Goal: Task Accomplishment & Management: Manage account settings

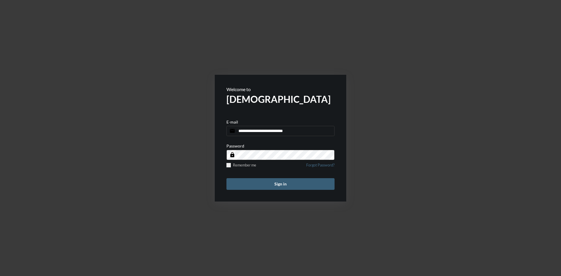
click at [284, 180] on button "Sign in" at bounding box center [280, 184] width 108 height 12
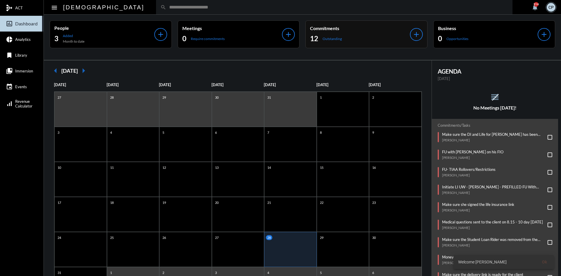
click at [352, 41] on div "12 Outstanding" at bounding box center [360, 38] width 100 height 9
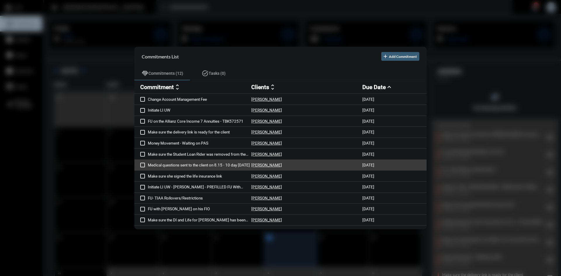
click at [228, 166] on p "Medical questions sent to the client on 8.15 - 10 day [DATE]" at bounding box center [199, 165] width 103 height 5
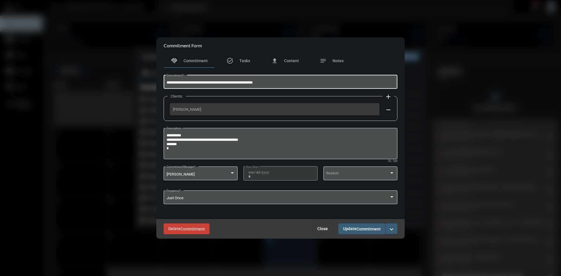
click at [267, 82] on input "**********" at bounding box center [280, 83] width 228 height 4
type input "*"
type input "**********"
click at [392, 229] on mat-icon "expand_more" at bounding box center [391, 229] width 7 height 7
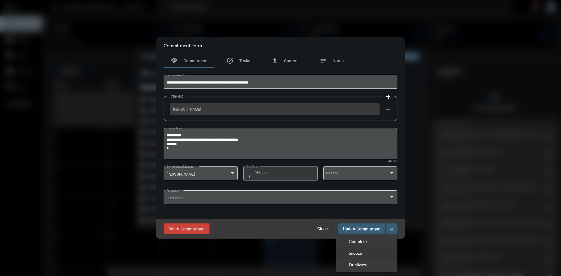
click at [361, 251] on p "Snooze" at bounding box center [355, 253] width 13 height 5
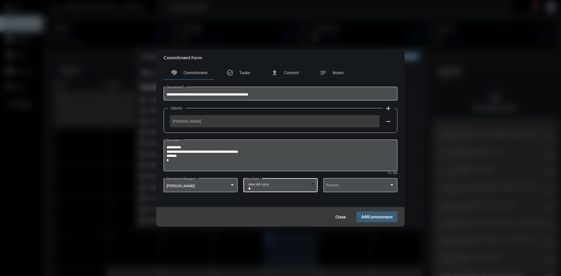
click at [312, 184] on input "**********" at bounding box center [281, 186] width 66 height 8
type input "**********"
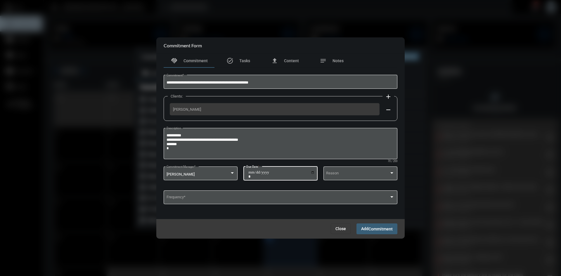
click at [382, 229] on span "Commitment" at bounding box center [380, 229] width 24 height 5
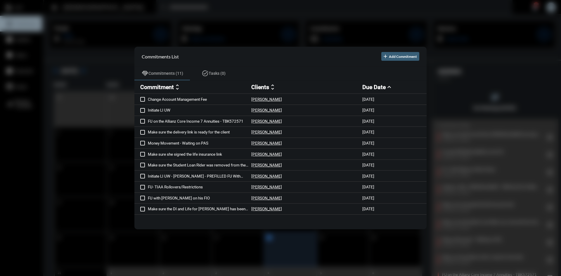
click at [306, 32] on div at bounding box center [280, 138] width 561 height 276
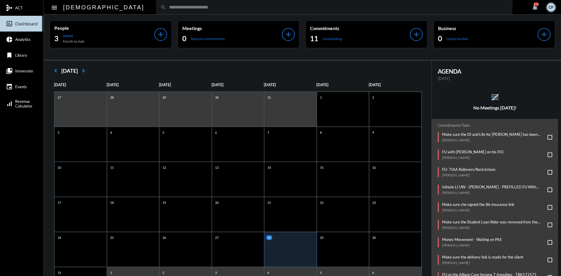
click at [264, 6] on input "text" at bounding box center [337, 7] width 342 height 5
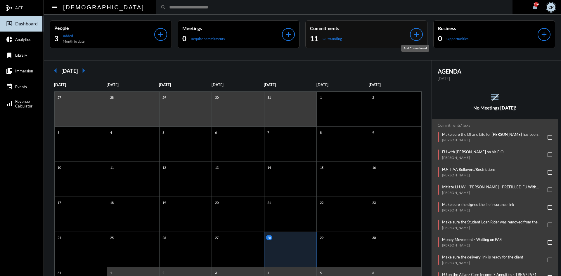
click at [415, 32] on mat-icon "add" at bounding box center [416, 34] width 8 height 8
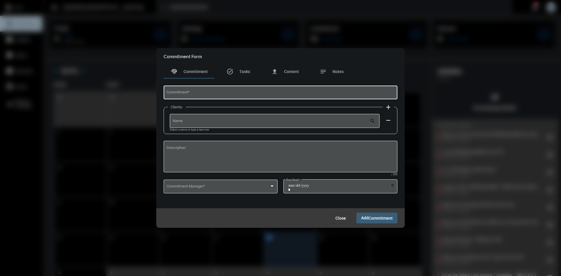
click at [239, 93] on input "Commitment *" at bounding box center [280, 93] width 228 height 4
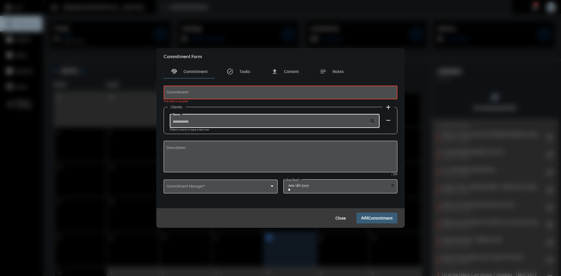
click at [244, 121] on input "Name" at bounding box center [271, 122] width 197 height 4
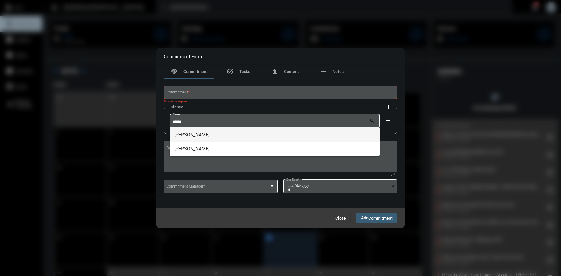
click at [195, 134] on span "[PERSON_NAME]" at bounding box center [274, 135] width 200 height 14
type input "**********"
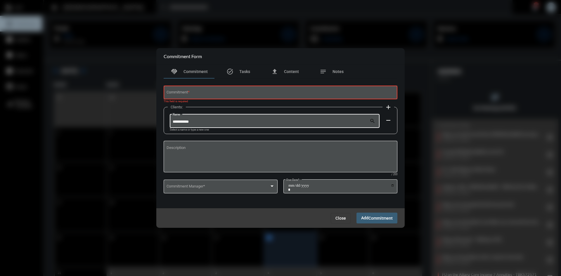
click at [189, 97] on div "Commitment *" at bounding box center [280, 92] width 228 height 15
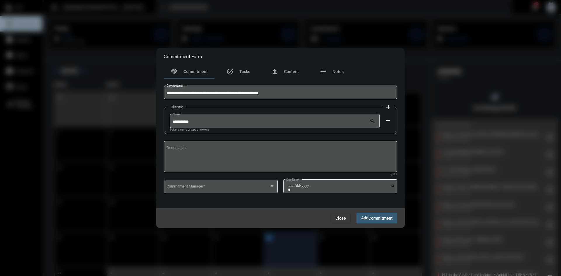
type input "**********"
click at [182, 148] on textarea "Description" at bounding box center [280, 157] width 228 height 23
type textarea "**********"
click at [270, 187] on div at bounding box center [271, 185] width 3 height 1
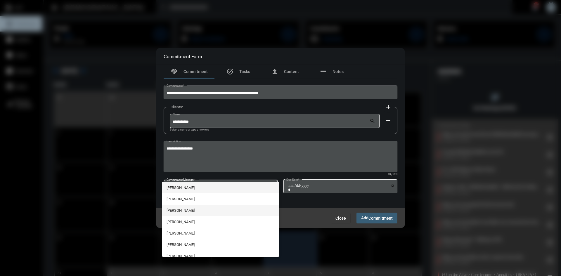
click at [183, 209] on span "[PERSON_NAME]" at bounding box center [220, 210] width 108 height 11
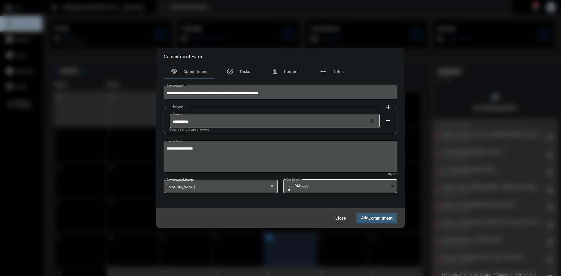
click at [392, 187] on input "Due Date *" at bounding box center [341, 187] width 106 height 8
type input "**********"
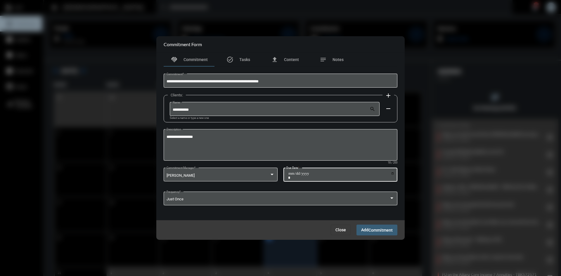
click at [367, 227] on span "Add Commitment" at bounding box center [377, 229] width 32 height 5
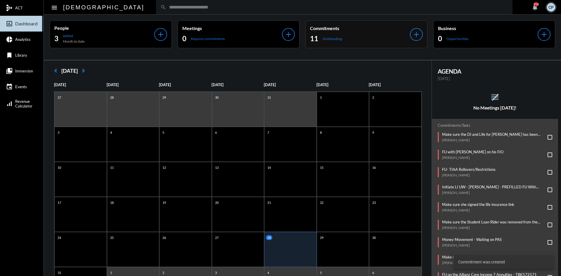
click at [347, 34] on div "11 Outstanding" at bounding box center [360, 38] width 100 height 9
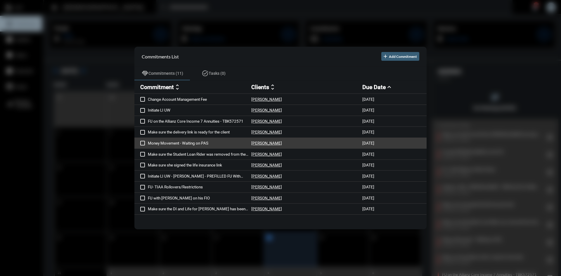
click at [191, 143] on p "Money Movement - Waiting on PAS" at bounding box center [199, 143] width 103 height 5
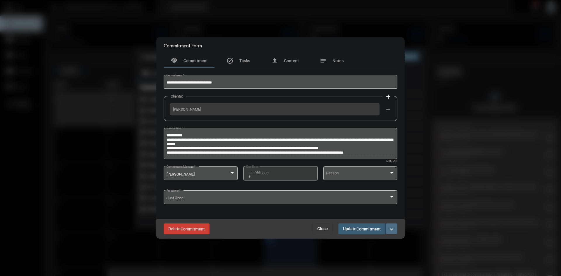
click at [388, 229] on mat-icon "expand_more" at bounding box center [391, 229] width 7 height 7
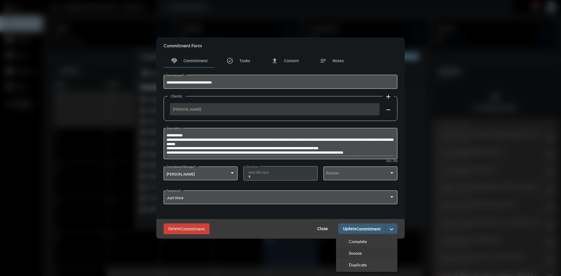
click at [359, 251] on p "Snooze" at bounding box center [355, 253] width 13 height 5
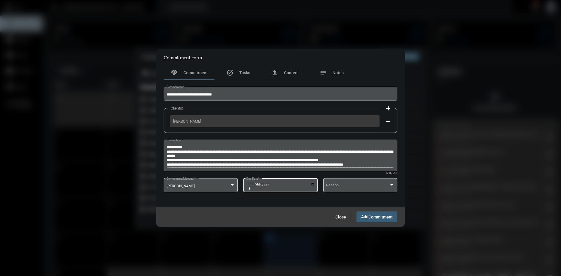
click at [313, 185] on input "**********" at bounding box center [281, 186] width 66 height 8
type input "**********"
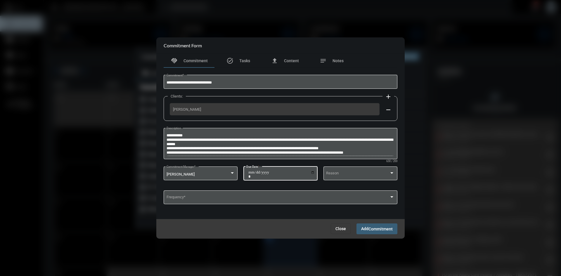
click at [386, 231] on span "Commitment" at bounding box center [380, 229] width 24 height 5
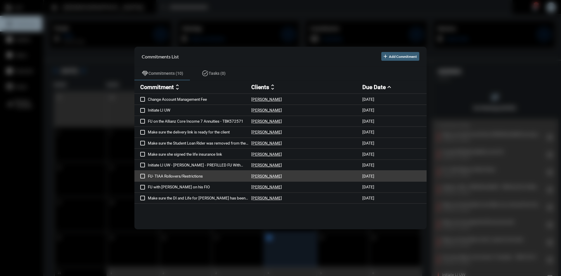
click at [198, 175] on p "FU- TIAA Rollovers/Restrictions" at bounding box center [199, 176] width 103 height 5
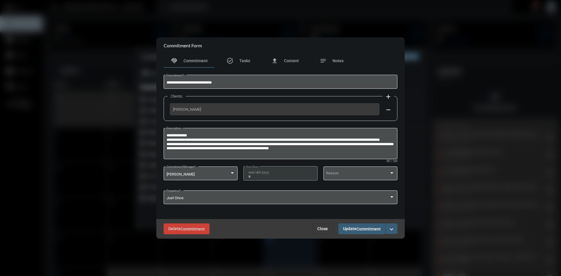
click at [390, 229] on mat-icon "expand_more" at bounding box center [391, 229] width 7 height 7
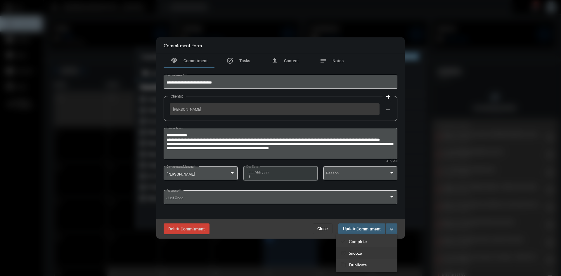
click at [358, 253] on p "Snooze" at bounding box center [355, 253] width 13 height 5
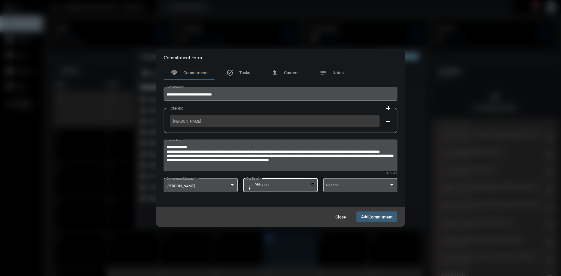
click at [314, 184] on input "**********" at bounding box center [281, 186] width 66 height 8
click at [338, 218] on span "Close" at bounding box center [340, 217] width 11 height 5
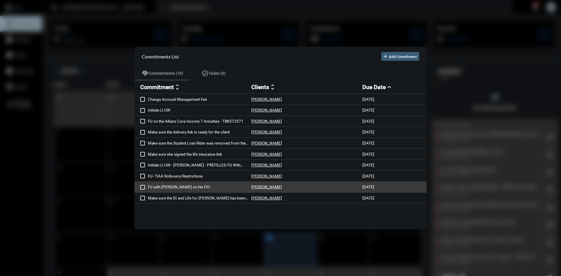
click at [181, 186] on p "FU with [PERSON_NAME] on his FIO" at bounding box center [199, 187] width 103 height 5
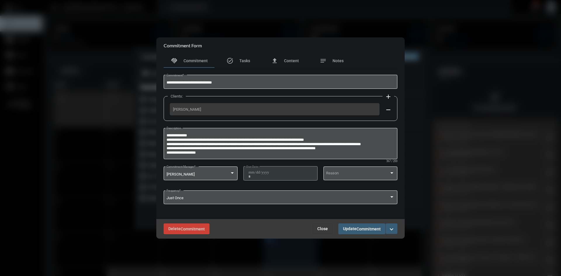
click at [391, 229] on mat-icon "expand_more" at bounding box center [391, 229] width 7 height 7
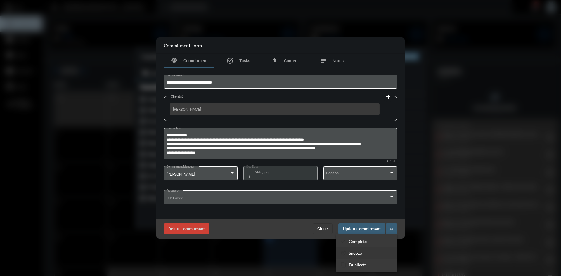
click at [360, 252] on p "Snooze" at bounding box center [355, 253] width 13 height 5
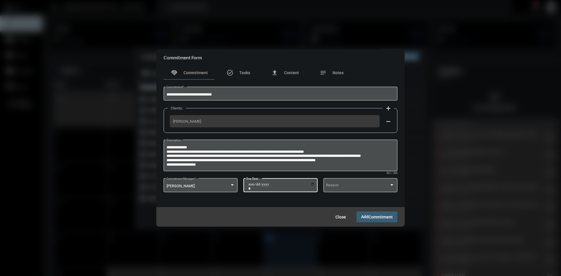
click at [312, 185] on input "**********" at bounding box center [281, 186] width 66 height 8
type input "**********"
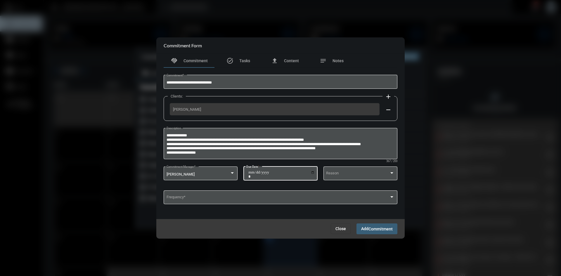
click at [369, 227] on span "Commitment" at bounding box center [380, 229] width 24 height 5
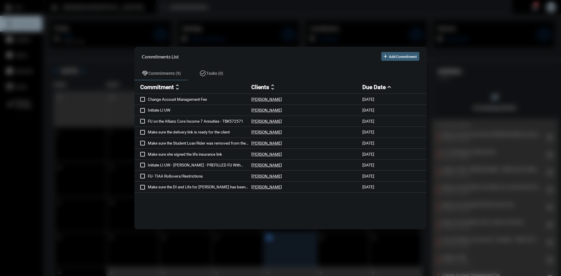
click at [227, 22] on div at bounding box center [280, 138] width 561 height 276
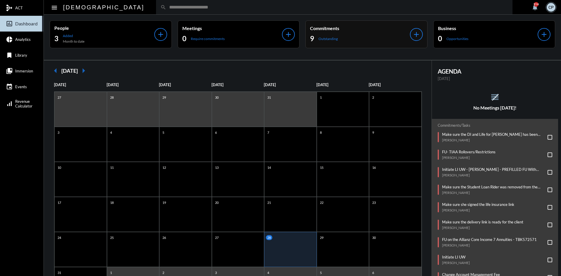
click at [350, 36] on div "9 Outstanding" at bounding box center [360, 38] width 100 height 9
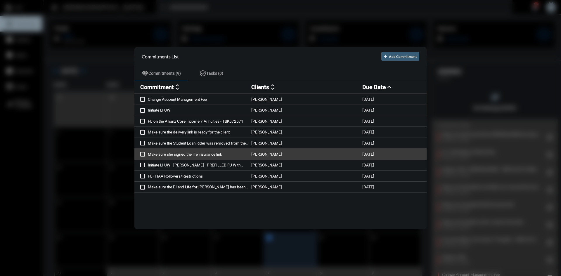
click at [217, 153] on p "Make sure she signed the life insurance link" at bounding box center [199, 154] width 103 height 5
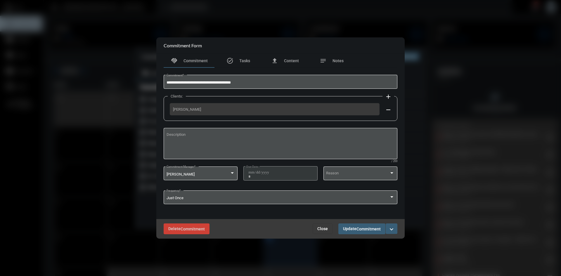
click at [390, 228] on mat-icon "expand_more" at bounding box center [391, 229] width 7 height 7
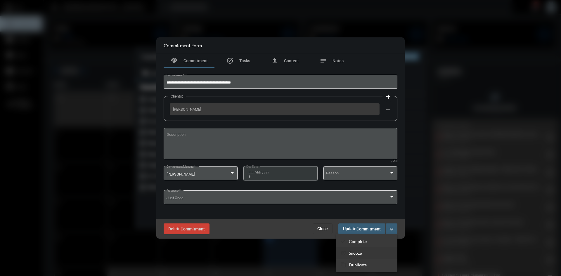
click at [358, 252] on p "Snooze" at bounding box center [355, 253] width 13 height 5
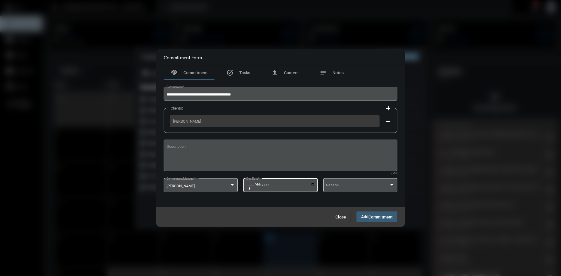
click at [312, 184] on input "**********" at bounding box center [281, 186] width 66 height 8
type input "**********"
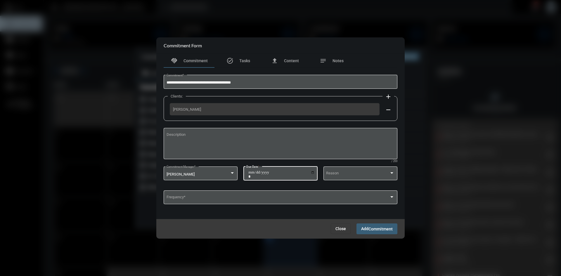
click at [366, 230] on span "Add Commitment" at bounding box center [377, 228] width 32 height 5
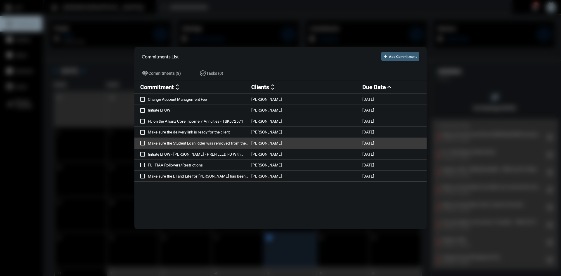
click at [204, 144] on p "Make sure the Student Loan Rider was removed from the policy - 3weeks [DATE] Ca…" at bounding box center [199, 143] width 103 height 5
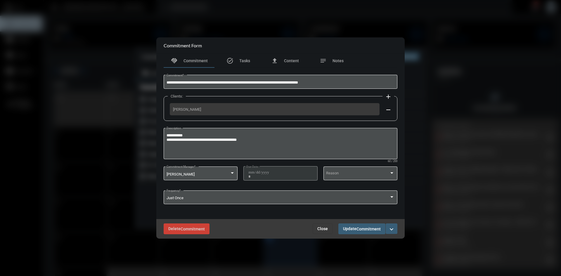
drag, startPoint x: 212, startPoint y: 111, endPoint x: 169, endPoint y: 110, distance: 42.6
click at [169, 110] on div "Clients: add [PERSON_NAME] remove" at bounding box center [281, 108] width 234 height 25
copy span "[PERSON_NAME]"
click at [391, 229] on mat-icon "expand_more" at bounding box center [391, 229] width 7 height 7
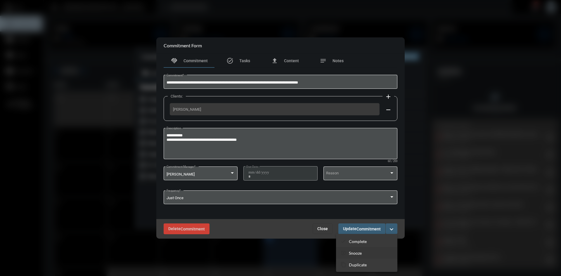
click at [360, 251] on p "Snooze" at bounding box center [355, 253] width 13 height 5
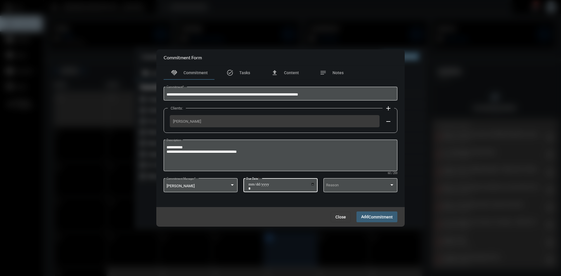
click at [313, 183] on input "**********" at bounding box center [281, 186] width 66 height 8
type input "**********"
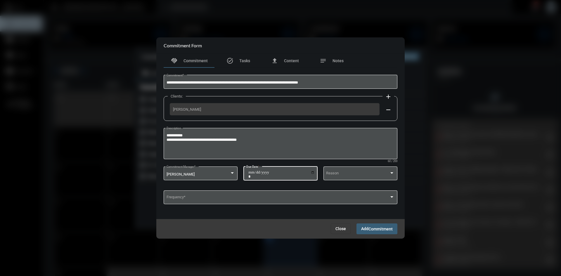
click at [365, 229] on span "Add Commitment" at bounding box center [377, 228] width 32 height 5
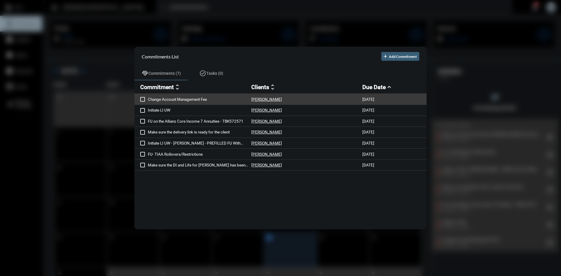
click at [199, 100] on p "Change Account Management Fee" at bounding box center [199, 99] width 103 height 5
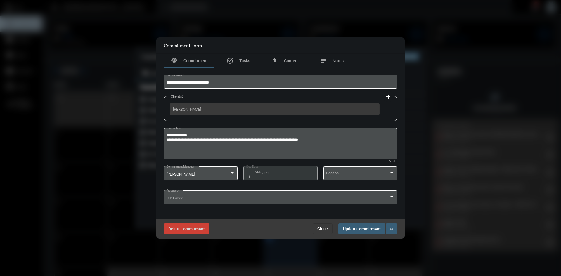
click at [326, 227] on span "Close" at bounding box center [322, 228] width 11 height 5
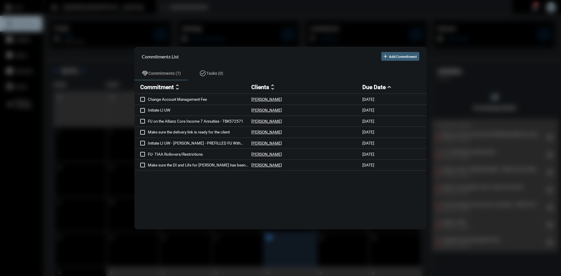
click at [297, 14] on div at bounding box center [280, 138] width 561 height 276
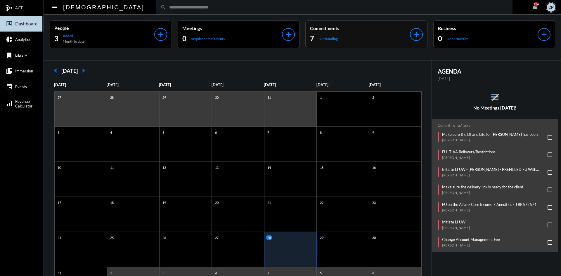
click at [350, 30] on p "Commitments" at bounding box center [360, 28] width 100 height 6
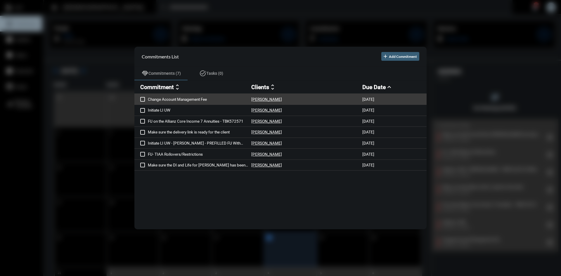
click at [195, 99] on p "Change Account Management Fee" at bounding box center [199, 99] width 103 height 5
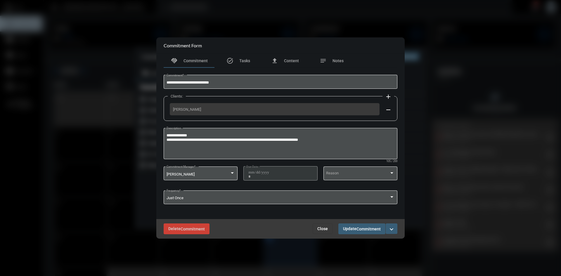
click at [325, 230] on span "Close" at bounding box center [322, 228] width 11 height 5
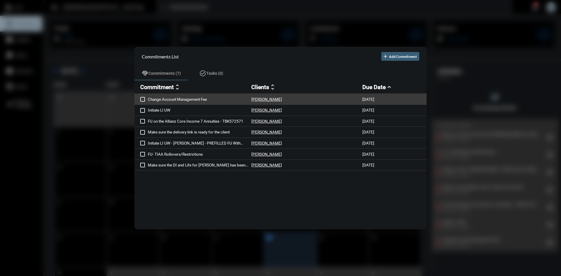
click at [193, 98] on p "Change Account Management Fee" at bounding box center [199, 99] width 103 height 5
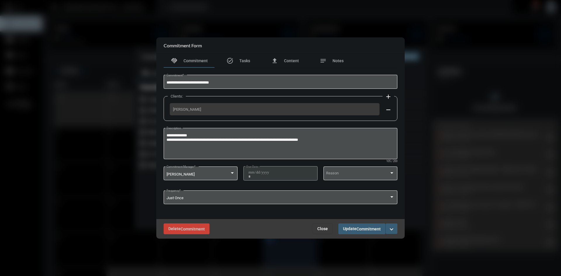
click at [326, 231] on span "Close" at bounding box center [322, 228] width 11 height 5
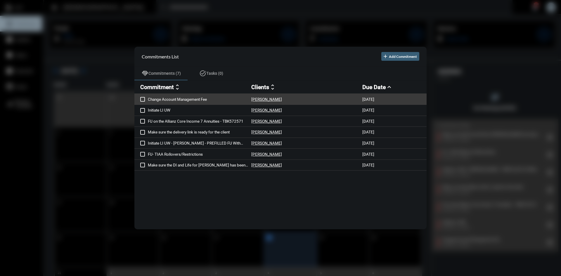
click at [205, 99] on p "Change Account Management Fee" at bounding box center [199, 99] width 103 height 5
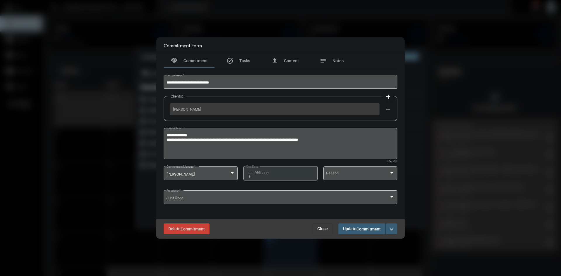
click at [323, 228] on span "Close" at bounding box center [322, 228] width 11 height 5
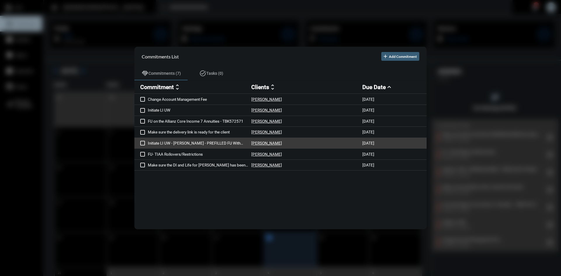
click at [208, 141] on p "Initiate LI UW - [PERSON_NAME] - PREFILLED FU With [PERSON_NAME] -" at bounding box center [199, 143] width 103 height 5
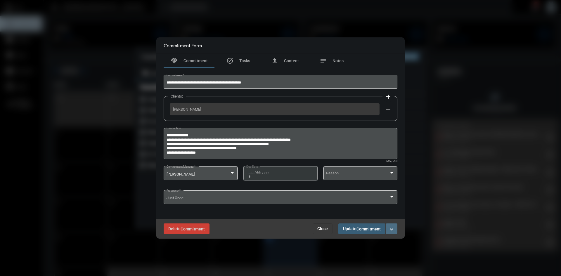
click at [393, 229] on mat-icon "expand_more" at bounding box center [391, 229] width 7 height 7
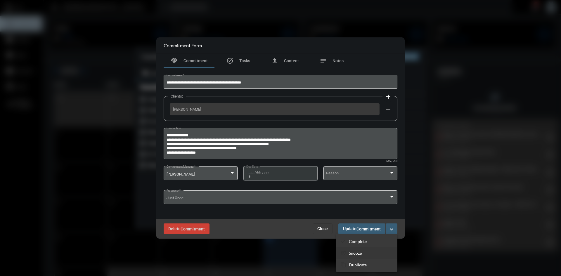
click at [355, 253] on p "Snooze" at bounding box center [355, 253] width 13 height 5
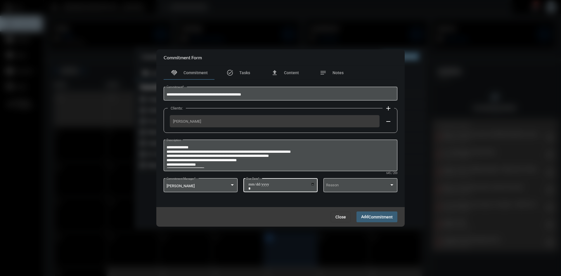
click at [312, 185] on input "**********" at bounding box center [281, 186] width 66 height 8
type input "**********"
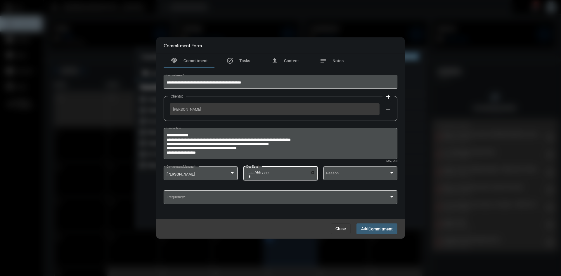
click at [368, 229] on span "Commitment" at bounding box center [380, 229] width 24 height 5
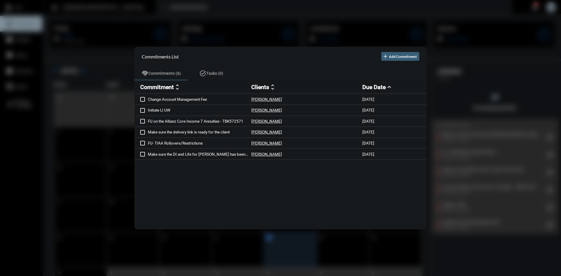
click at [205, 13] on div at bounding box center [280, 138] width 561 height 276
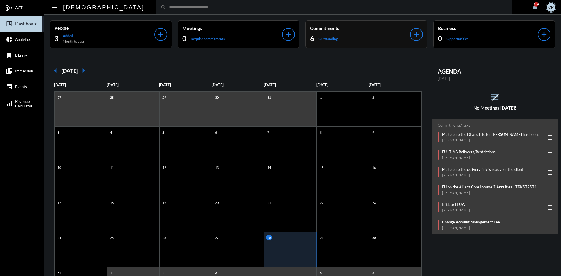
click at [380, 36] on div "6 Outstanding" at bounding box center [360, 38] width 100 height 9
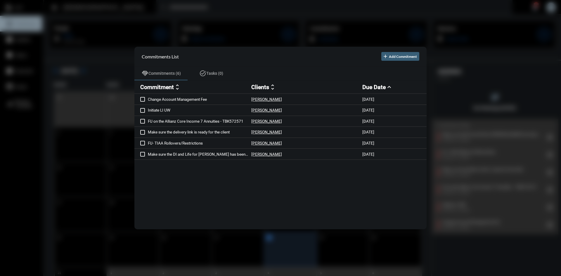
click at [223, 12] on div at bounding box center [280, 138] width 561 height 276
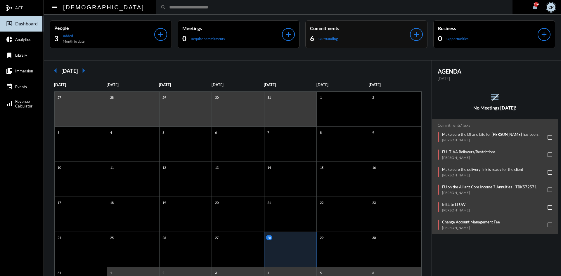
click at [342, 38] on div "6 Outstanding" at bounding box center [360, 38] width 100 height 9
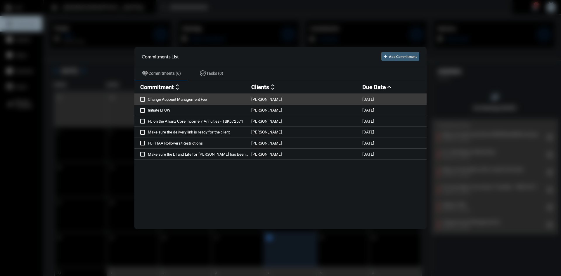
click at [193, 100] on p "Change Account Management Fee" at bounding box center [199, 99] width 103 height 5
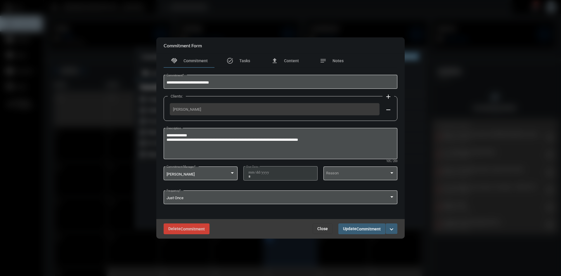
click at [259, 170] on div "**********" at bounding box center [280, 172] width 68 height 15
click at [390, 229] on mat-icon "expand_more" at bounding box center [391, 229] width 7 height 7
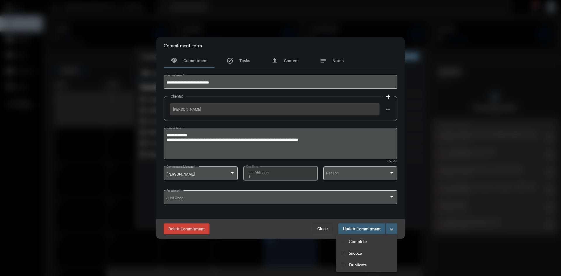
click at [459, 188] on div at bounding box center [280, 138] width 561 height 276
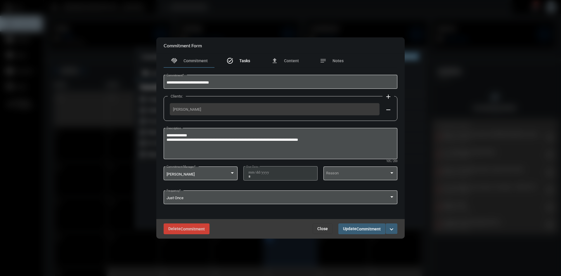
click at [240, 59] on span "Tasks" at bounding box center [244, 60] width 11 height 5
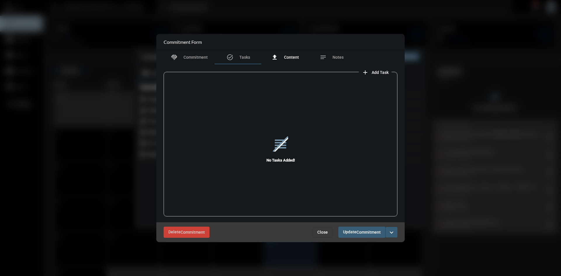
click at [291, 57] on span "Content" at bounding box center [291, 57] width 15 height 5
click at [335, 58] on span "Notes" at bounding box center [337, 57] width 11 height 5
click at [200, 59] on span "Commitment" at bounding box center [195, 57] width 24 height 5
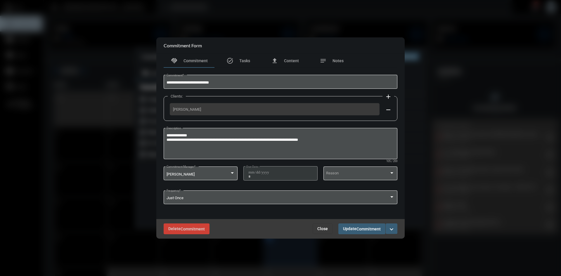
click at [208, 110] on span "[PERSON_NAME]" at bounding box center [274, 109] width 203 height 4
click at [245, 23] on div at bounding box center [280, 138] width 561 height 276
click at [321, 233] on button "Close" at bounding box center [322, 228] width 20 height 11
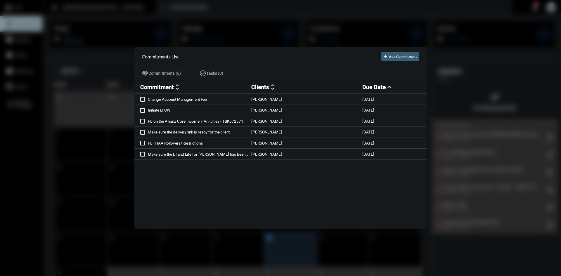
click at [324, 30] on div at bounding box center [280, 138] width 561 height 276
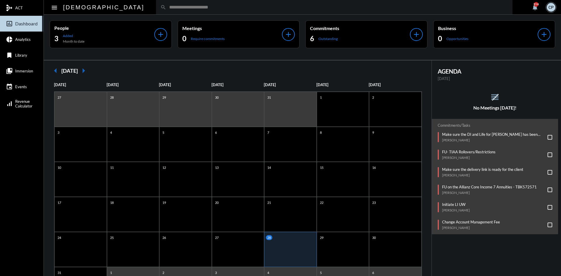
click at [298, 11] on div "search" at bounding box center [334, 7] width 356 height 14
click at [298, 9] on input "text" at bounding box center [337, 7] width 342 height 5
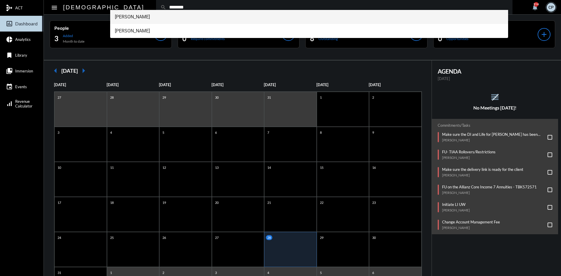
type input "********"
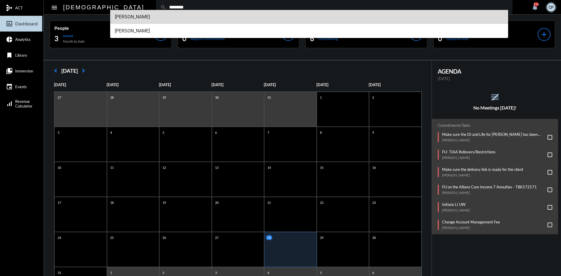
click at [148, 18] on span "[PERSON_NAME]" at bounding box center [309, 17] width 389 height 14
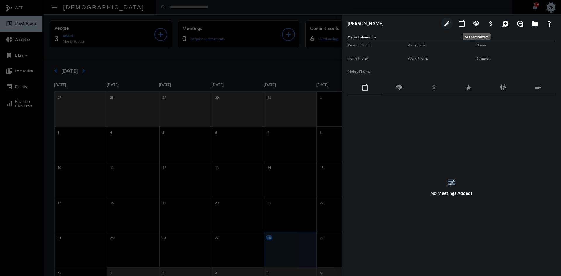
click at [476, 23] on mat-icon "handshake" at bounding box center [475, 23] width 7 height 7
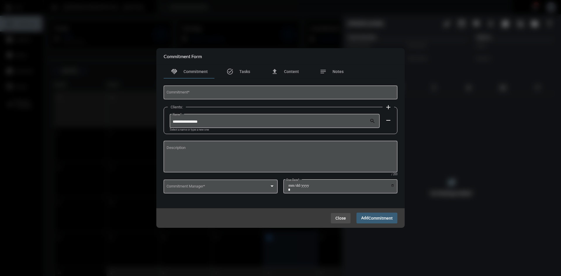
click at [338, 216] on span "Close" at bounding box center [340, 218] width 11 height 5
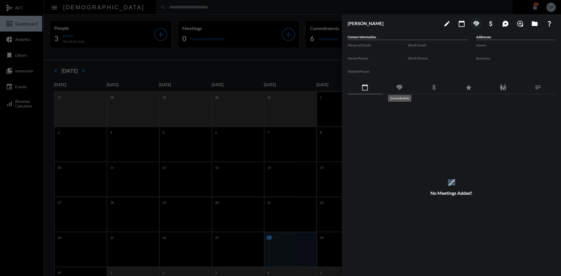
click at [399, 89] on mat-icon "handshake" at bounding box center [399, 87] width 7 height 7
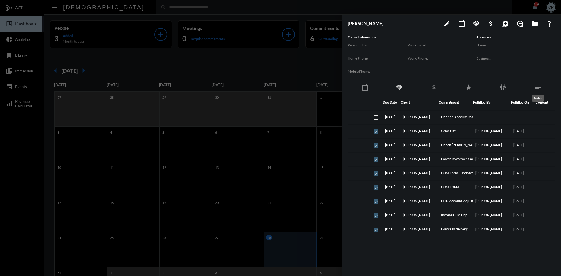
click at [537, 85] on mat-icon "notes" at bounding box center [537, 87] width 7 height 7
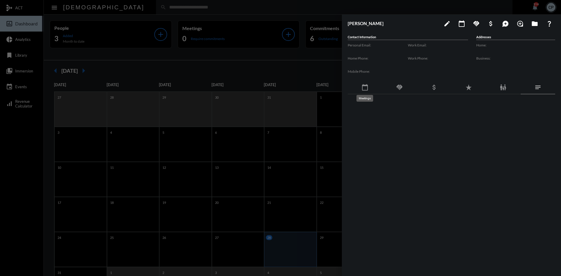
click at [364, 87] on mat-icon "calendar_today" at bounding box center [364, 87] width 7 height 7
click at [397, 88] on mat-icon "handshake" at bounding box center [399, 87] width 7 height 7
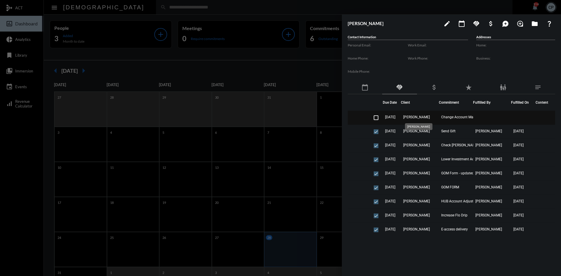
click at [424, 118] on span "[PERSON_NAME]" at bounding box center [416, 117] width 27 height 4
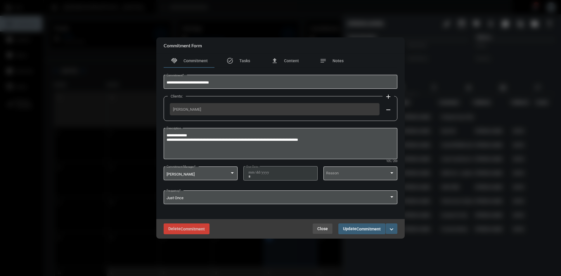
click at [320, 228] on span "Close" at bounding box center [322, 228] width 11 height 5
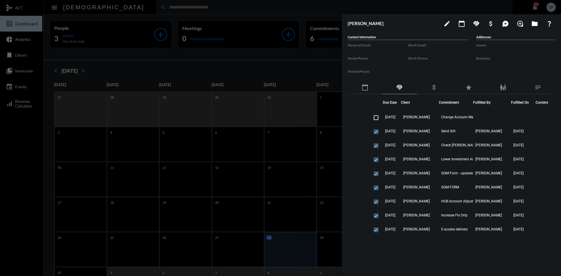
click at [329, 6] on div at bounding box center [280, 138] width 561 height 276
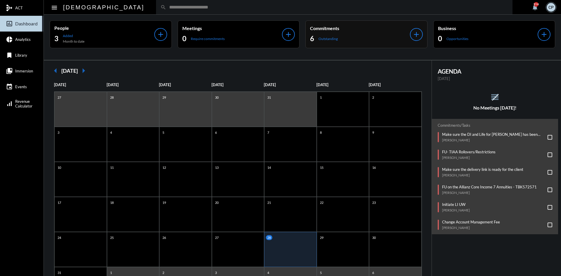
click at [357, 40] on div "6 Outstanding" at bounding box center [360, 38] width 100 height 9
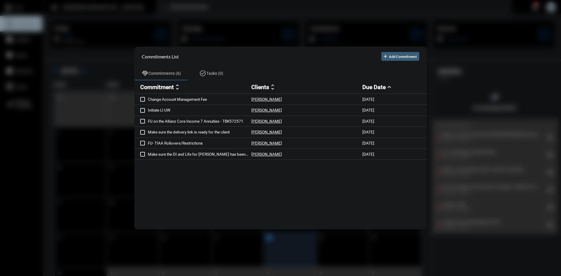
click at [299, 40] on div at bounding box center [280, 138] width 561 height 276
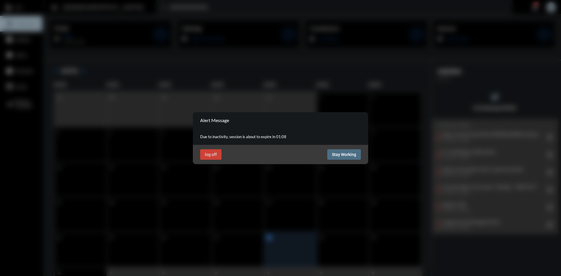
click at [342, 155] on span "Stay Working" at bounding box center [344, 154] width 24 height 5
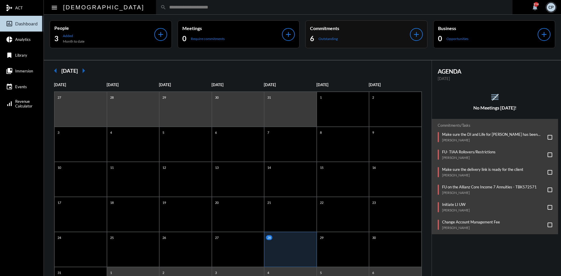
click at [348, 34] on div "6 Outstanding" at bounding box center [360, 38] width 100 height 9
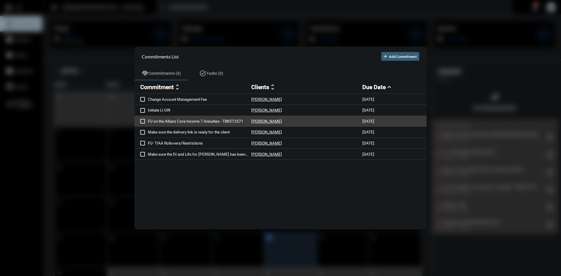
click at [209, 121] on p "FU on the Allianz Core Income 7 Annuities - TBK572571" at bounding box center [199, 121] width 103 height 5
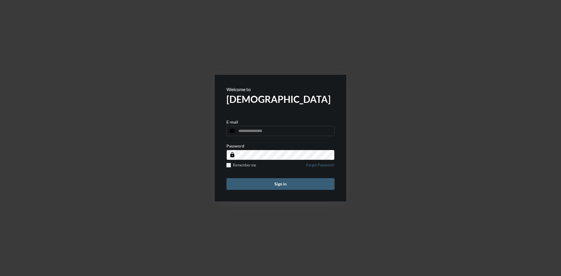
type input "**********"
